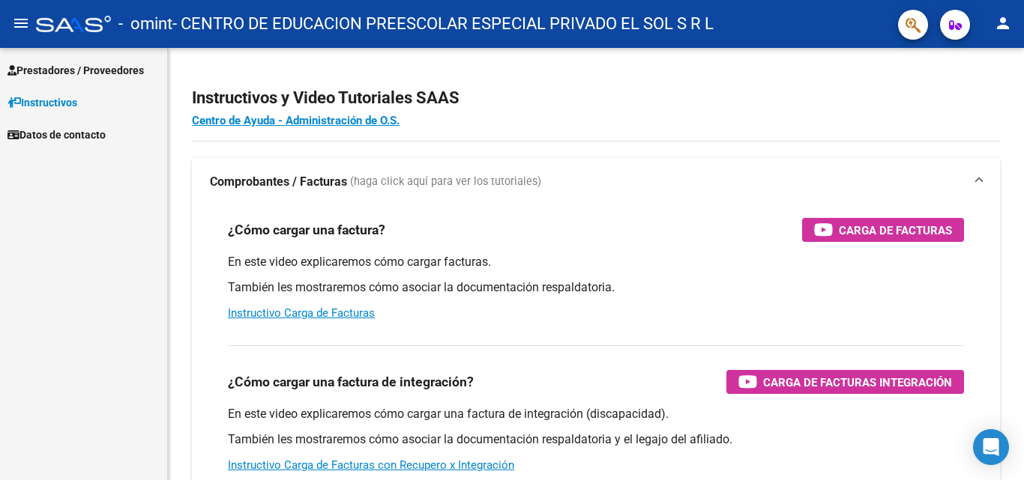
click at [82, 72] on span "Prestadores / Proveedores" at bounding box center [75, 70] width 136 height 16
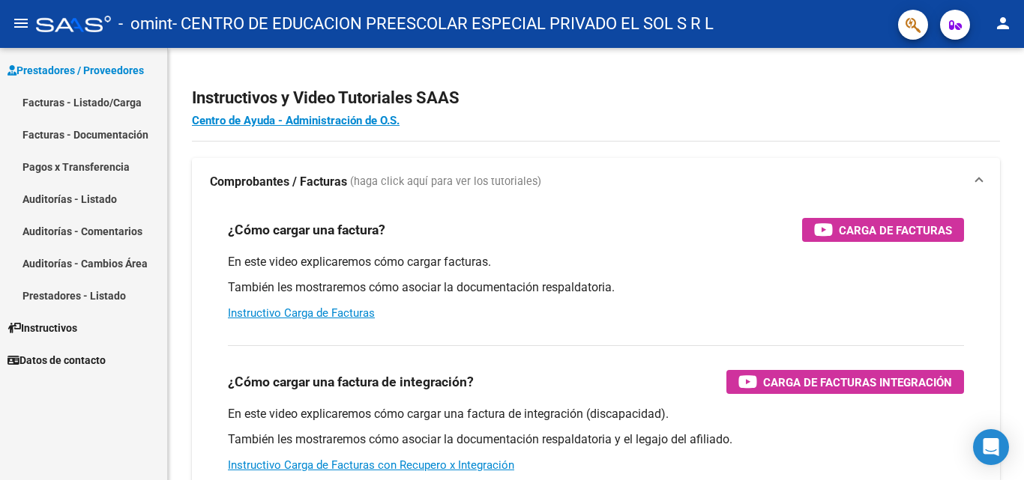
click at [70, 169] on link "Pagos x Transferencia" at bounding box center [83, 167] width 167 height 32
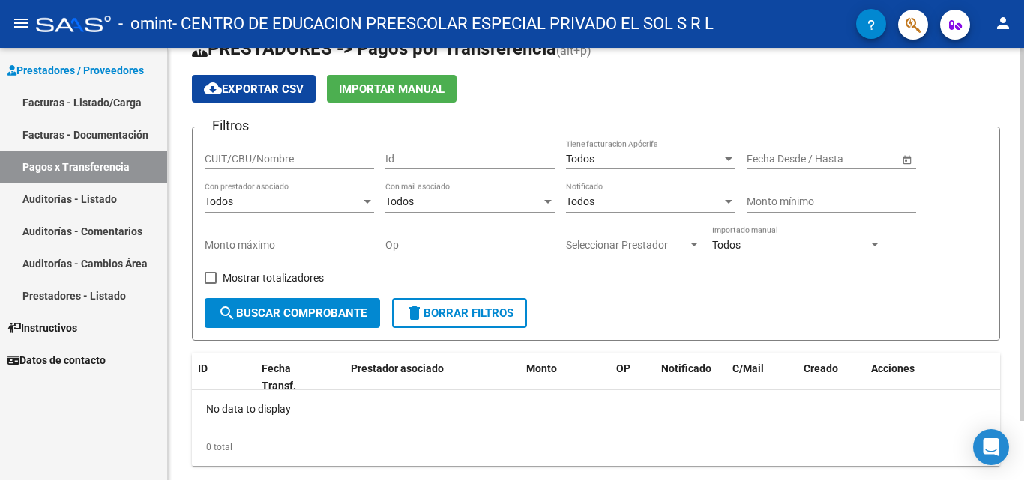
scroll to position [69, 0]
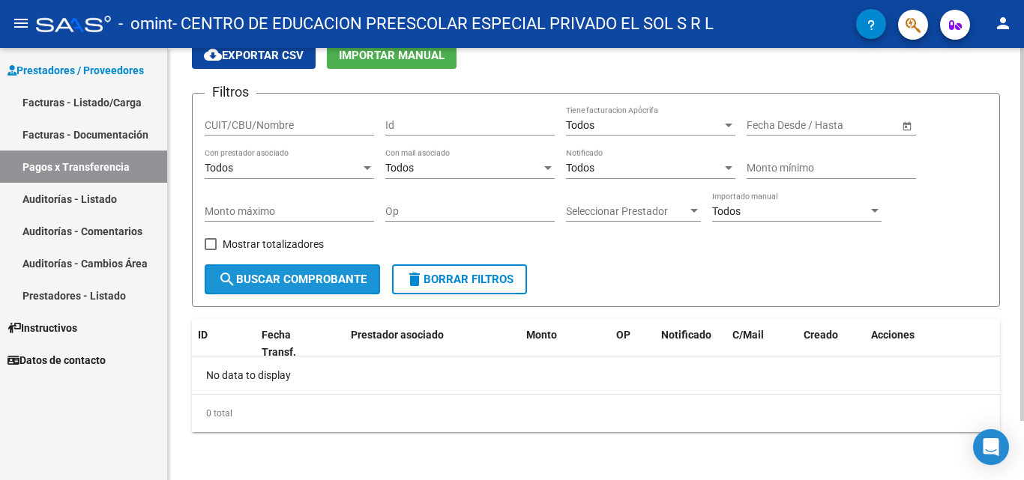
click at [312, 289] on button "search Buscar Comprobante" at bounding box center [292, 280] width 175 height 30
click at [306, 172] on div "Todos" at bounding box center [283, 168] width 156 height 13
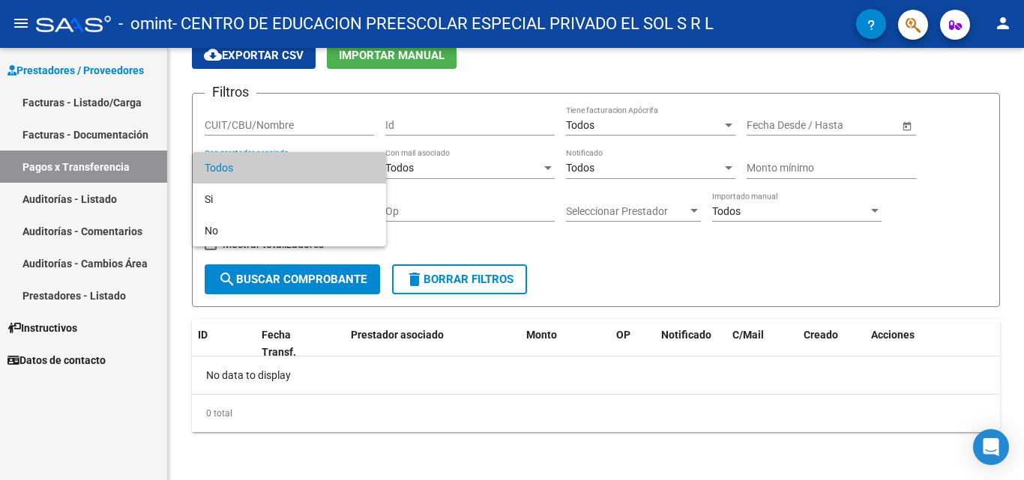
click at [289, 128] on div at bounding box center [512, 240] width 1024 height 480
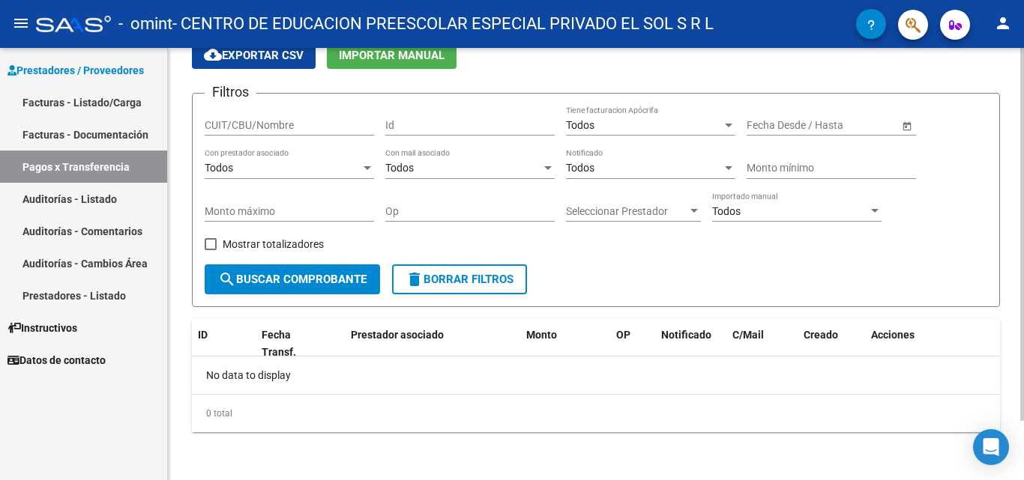
click at [331, 125] on input "CUIT/CBU/Nombre" at bounding box center [289, 125] width 169 height 13
type input "30616335134"
click at [300, 274] on span "search Buscar Comprobante" at bounding box center [292, 279] width 148 height 13
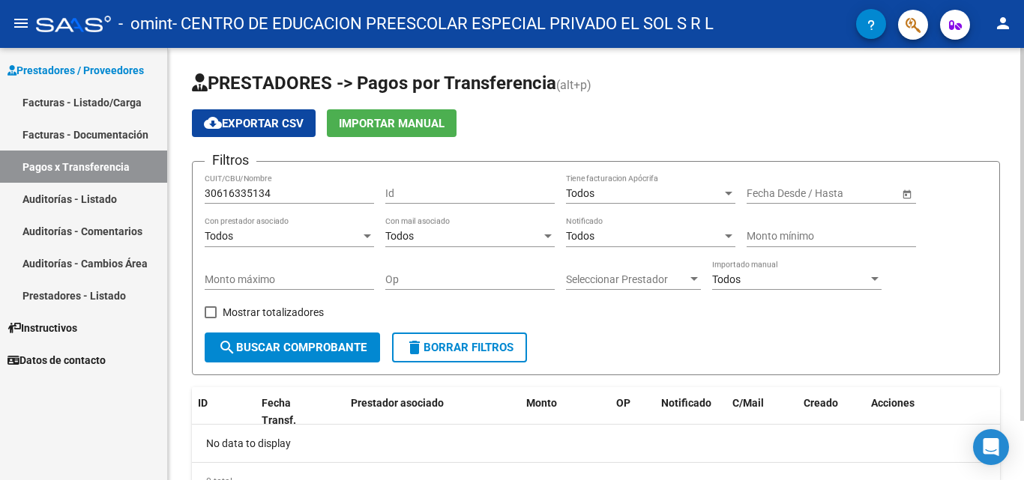
scroll to position [0, 0]
click at [908, 191] on span "Open calendar" at bounding box center [907, 195] width 36 height 36
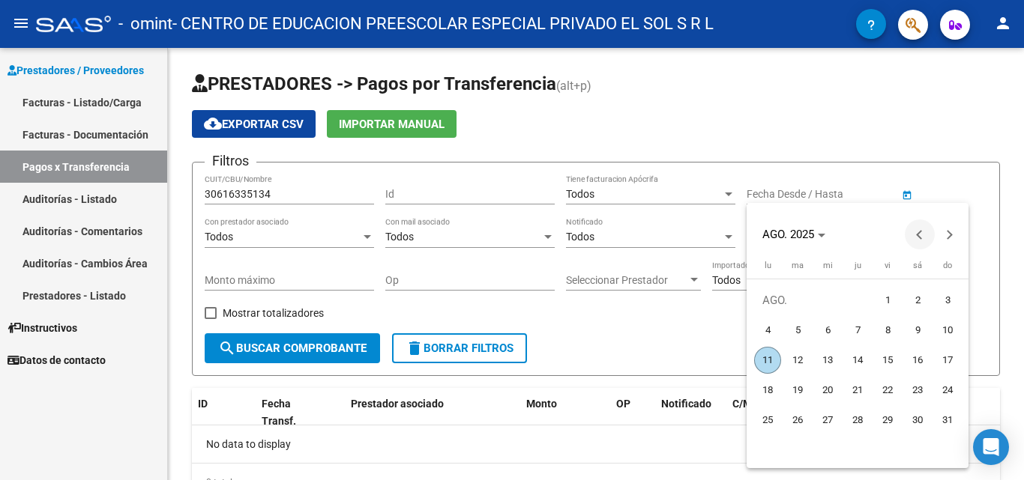
click at [915, 238] on span "Previous month" at bounding box center [920, 235] width 30 height 30
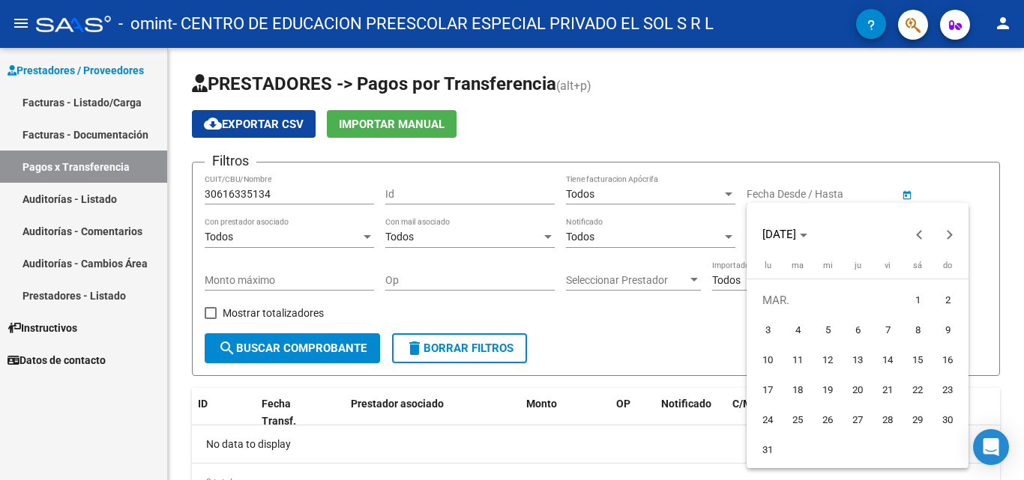
click at [916, 300] on span "1" at bounding box center [917, 300] width 27 height 27
type input "[DATE]"
click at [946, 168] on div at bounding box center [512, 240] width 1024 height 480
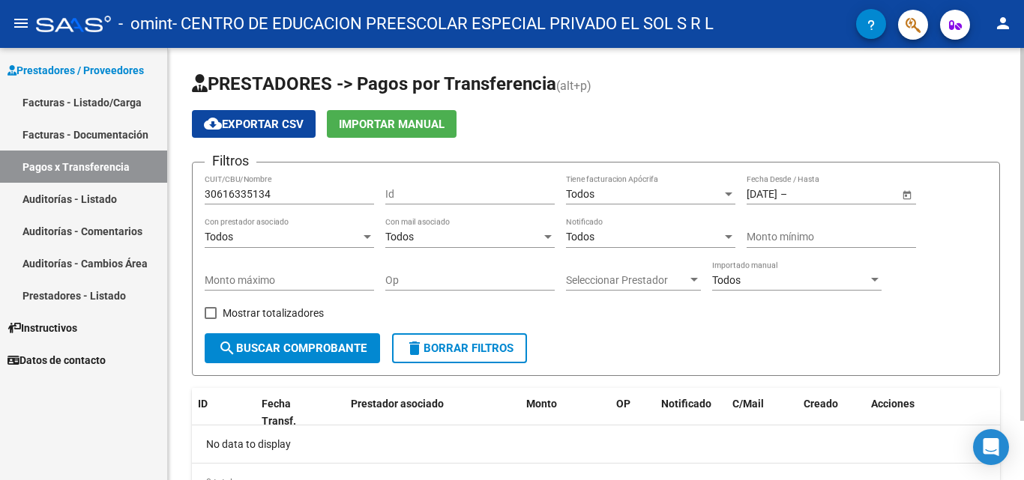
click at [918, 193] on span "Open calendar" at bounding box center [907, 195] width 36 height 36
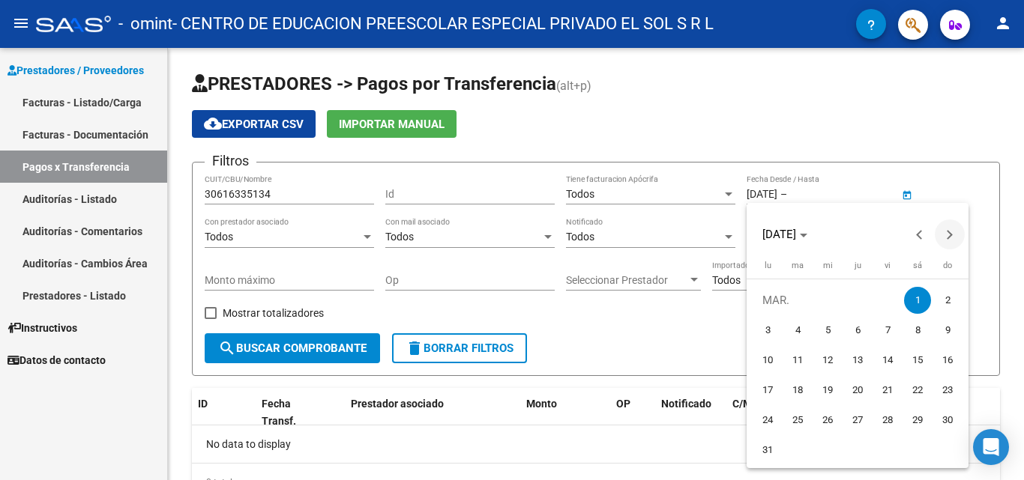
click at [954, 238] on span "Next month" at bounding box center [949, 235] width 30 height 30
click at [955, 237] on span "Next month" at bounding box center [949, 235] width 30 height 30
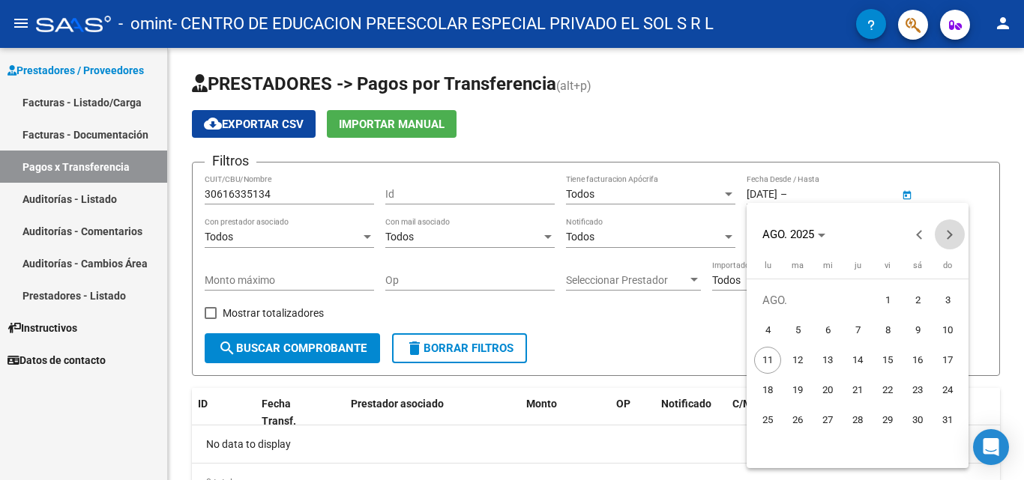
click at [955, 237] on span "Next month" at bounding box center [949, 235] width 30 height 30
click at [913, 235] on span "Previous month" at bounding box center [920, 235] width 30 height 30
click at [914, 235] on span "Previous month" at bounding box center [920, 235] width 30 height 30
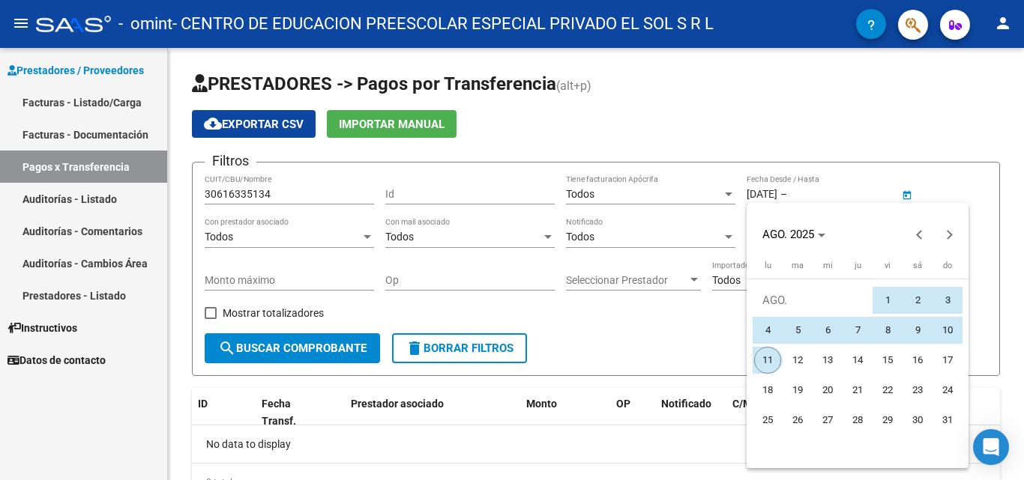
click at [762, 368] on span "11" at bounding box center [767, 360] width 27 height 27
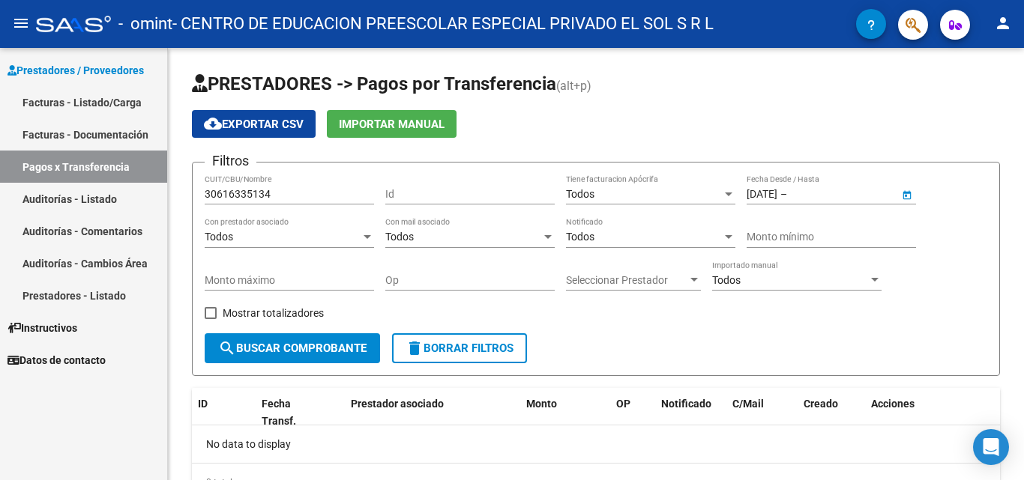
type input "[DATE]"
click at [940, 286] on div "Filtros 30616335134 CUIT/CBU/Nombre Id Todos Tiene facturacion Apócrifa [DATE] …" at bounding box center [596, 254] width 782 height 159
click at [287, 349] on span "search Buscar Comprobante" at bounding box center [292, 348] width 148 height 13
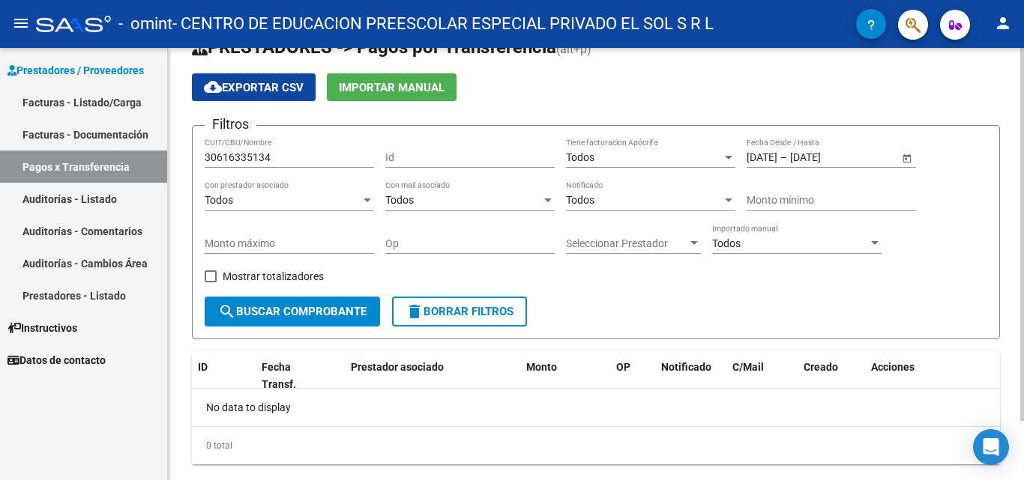
scroll to position [69, 0]
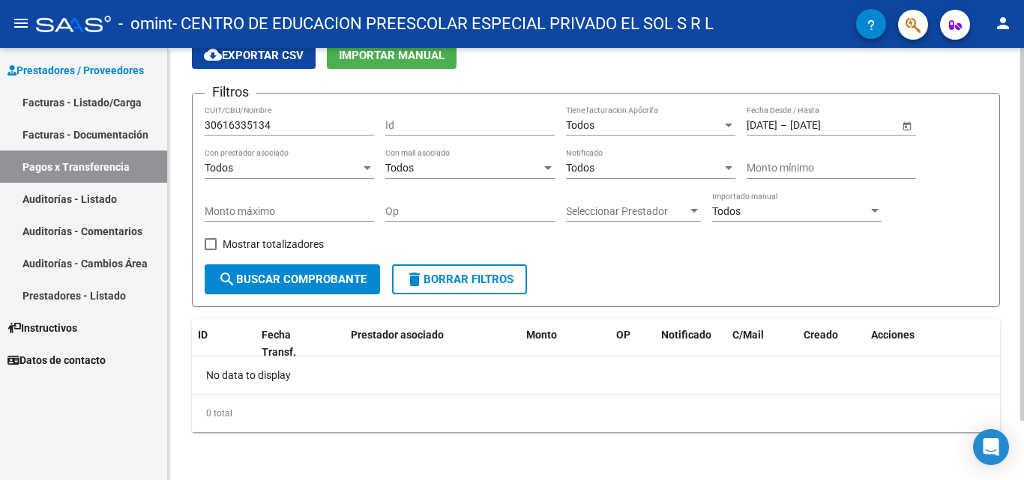
click at [250, 244] on span "Mostrar totalizadores" at bounding box center [273, 244] width 101 height 18
click at [211, 250] on input "Mostrar totalizadores" at bounding box center [210, 250] width 1 height 1
click at [282, 241] on span "Mostrar totalizadores" at bounding box center [273, 244] width 101 height 18
click at [211, 250] on input "Mostrar totalizadores" at bounding box center [210, 250] width 1 height 1
checkbox input "false"
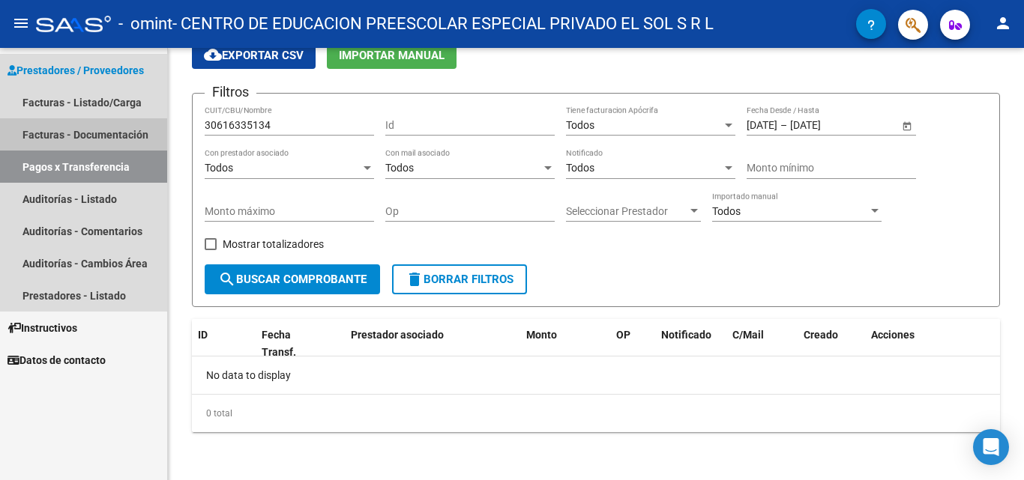
click at [130, 136] on link "Facturas - Documentación" at bounding box center [83, 134] width 167 height 32
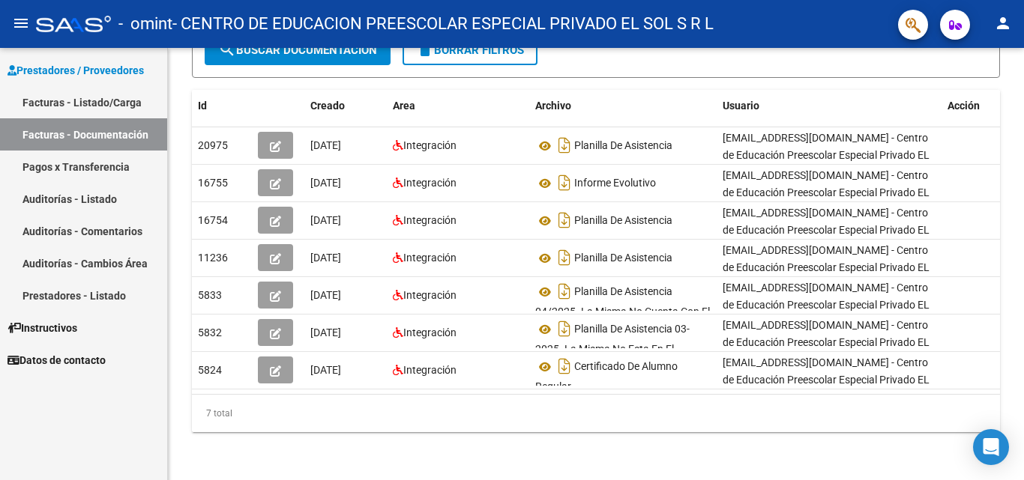
click at [58, 301] on link "Prestadores - Listado" at bounding box center [83, 296] width 167 height 32
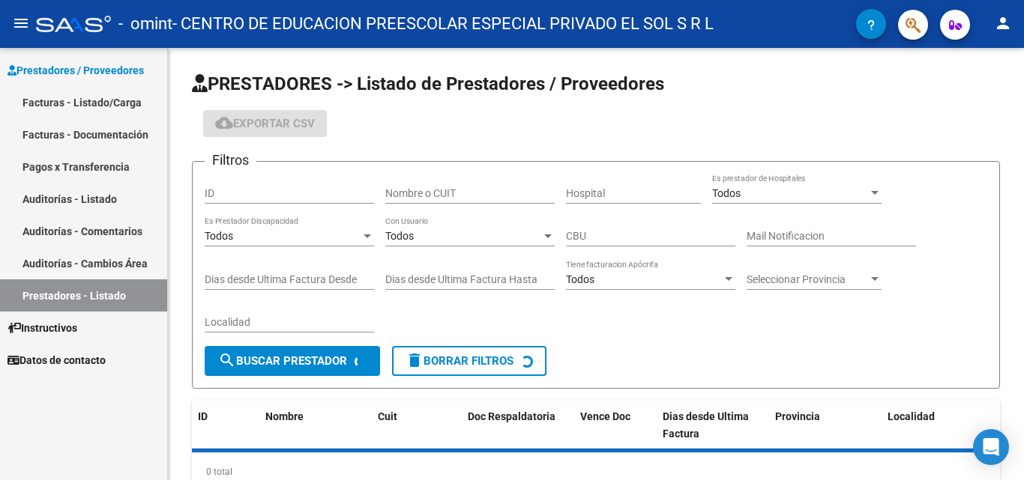
click at [58, 265] on link "Auditorías - Cambios Área" at bounding box center [83, 263] width 167 height 32
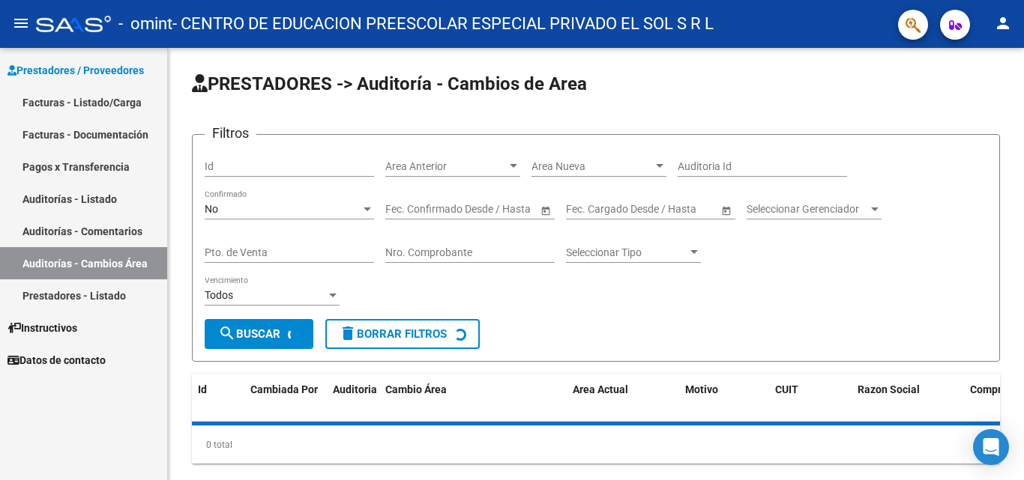
click at [58, 229] on link "Auditorías - Comentarios" at bounding box center [83, 231] width 167 height 32
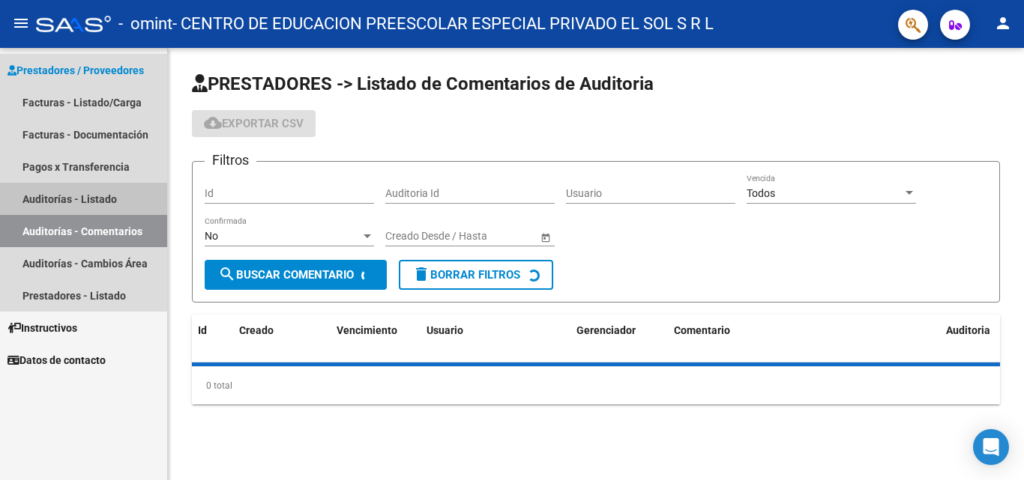
click at [58, 200] on link "Auditorías - Listado" at bounding box center [83, 199] width 167 height 32
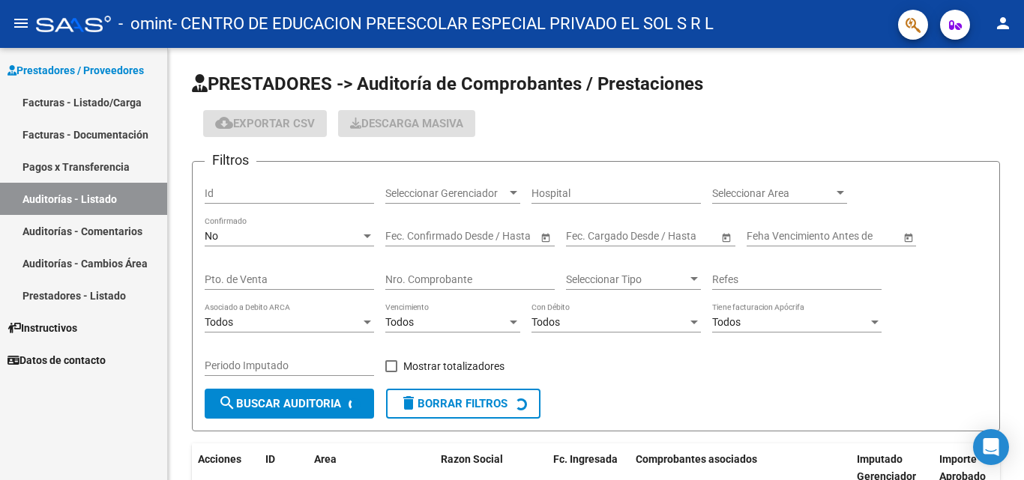
click at [49, 156] on link "Pagos x Transferencia" at bounding box center [83, 167] width 167 height 32
